Goal: Navigation & Orientation: Find specific page/section

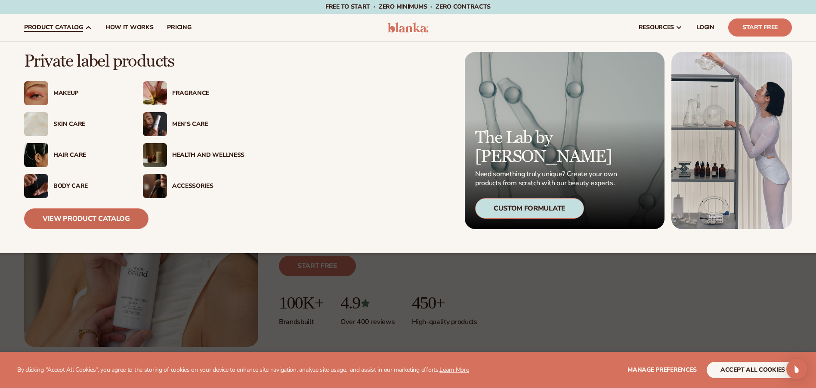
click at [114, 216] on link "View Product Catalog" at bounding box center [86, 219] width 124 height 21
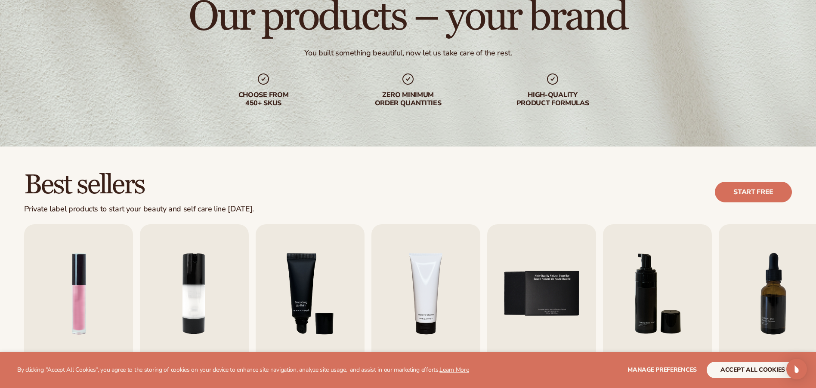
scroll to position [172, 0]
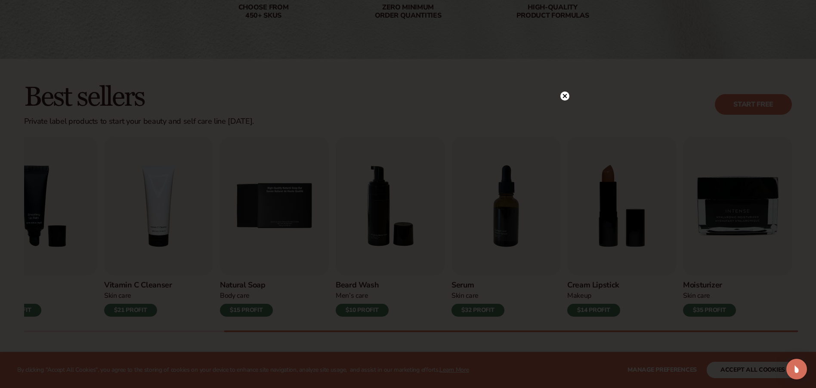
click at [292, 75] on div at bounding box center [408, 194] width 816 height 388
click at [566, 95] on icon at bounding box center [565, 96] width 4 height 4
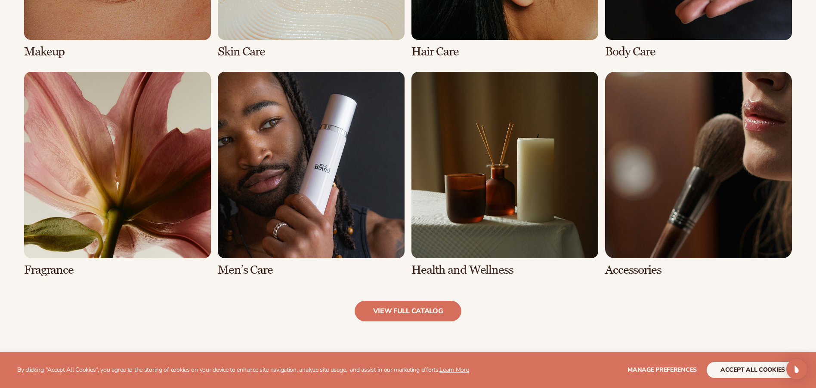
scroll to position [817, 0]
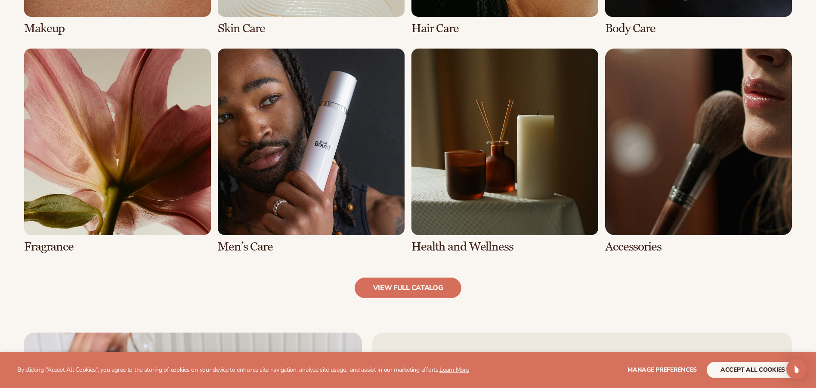
click at [526, 176] on link "7 / 8" at bounding box center [504, 151] width 187 height 205
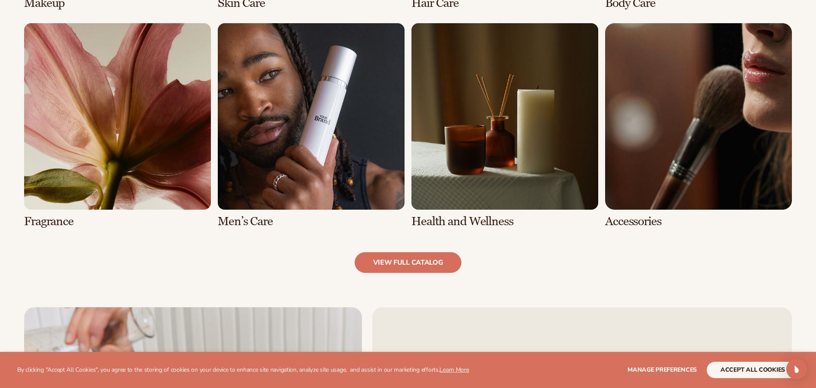
scroll to position [903, 0]
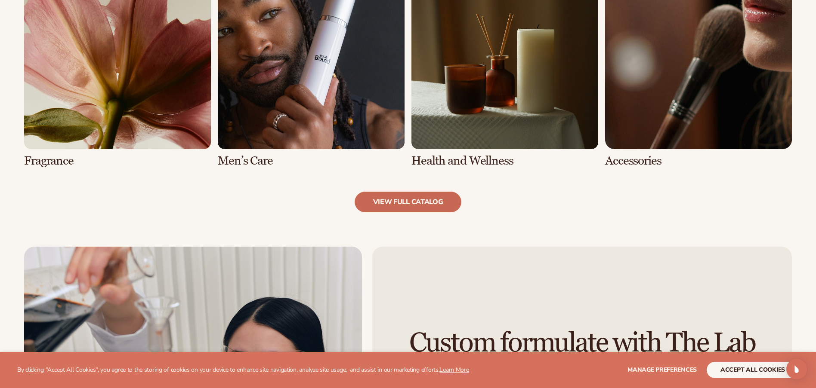
click at [429, 200] on link "view full catalog" at bounding box center [407, 202] width 107 height 21
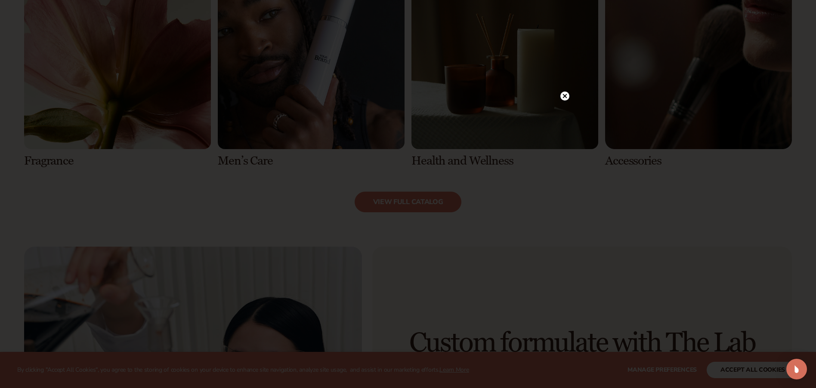
click at [503, 63] on div at bounding box center [408, 194] width 816 height 388
